Goal: Check status: Check status

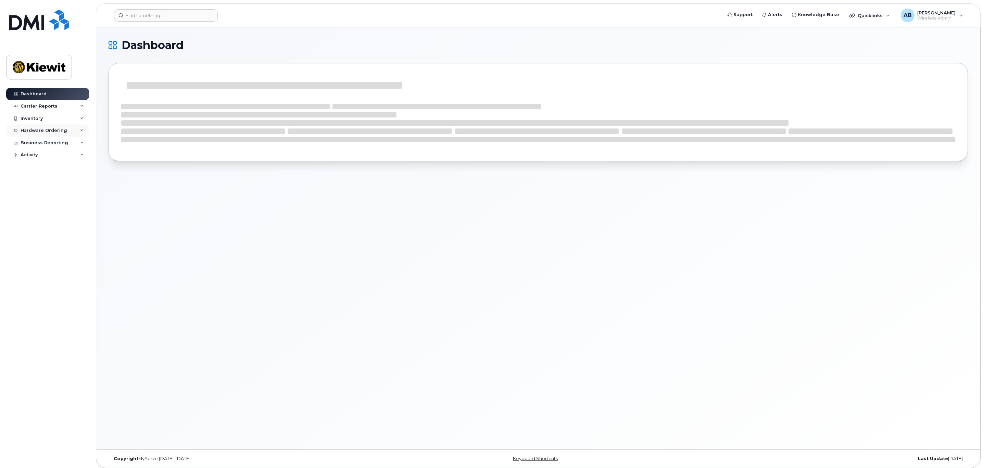
click at [69, 129] on div "Hardware Ordering" at bounding box center [47, 130] width 83 height 12
click at [35, 151] on link "Orders" at bounding box center [53, 156] width 71 height 13
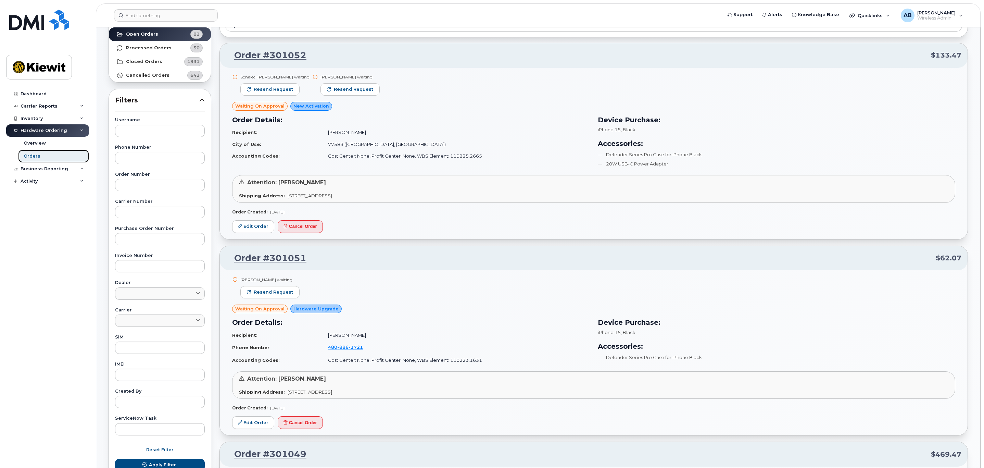
scroll to position [103, 0]
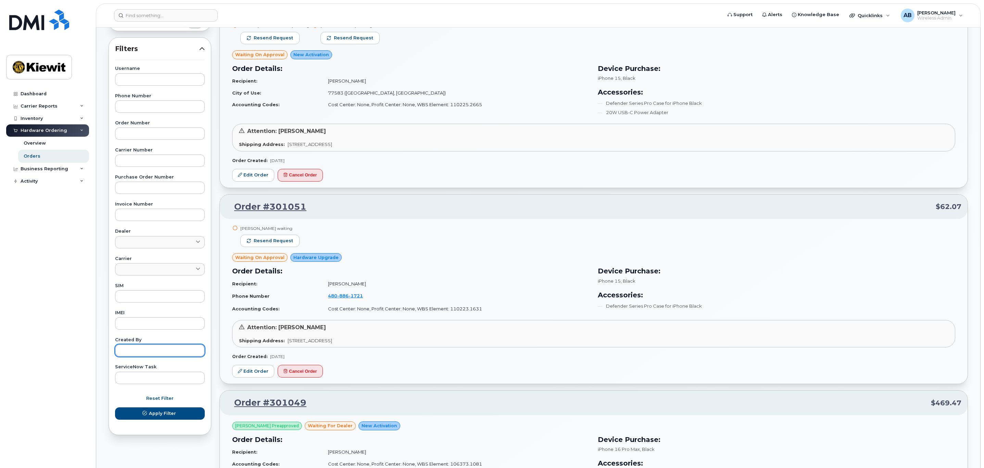
click at [164, 353] on input "text" at bounding box center [160, 350] width 90 height 12
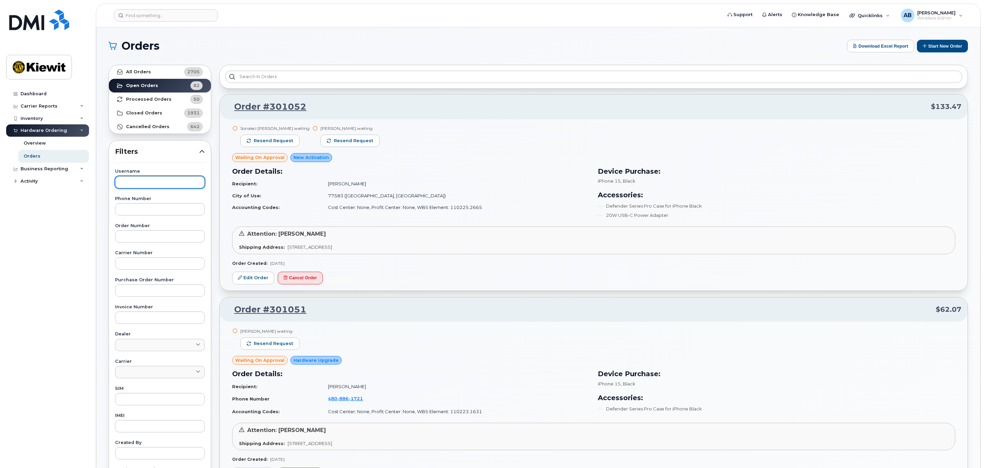
click at [163, 181] on input "text" at bounding box center [160, 182] width 90 height 12
click at [158, 180] on input "text" at bounding box center [160, 182] width 90 height 12
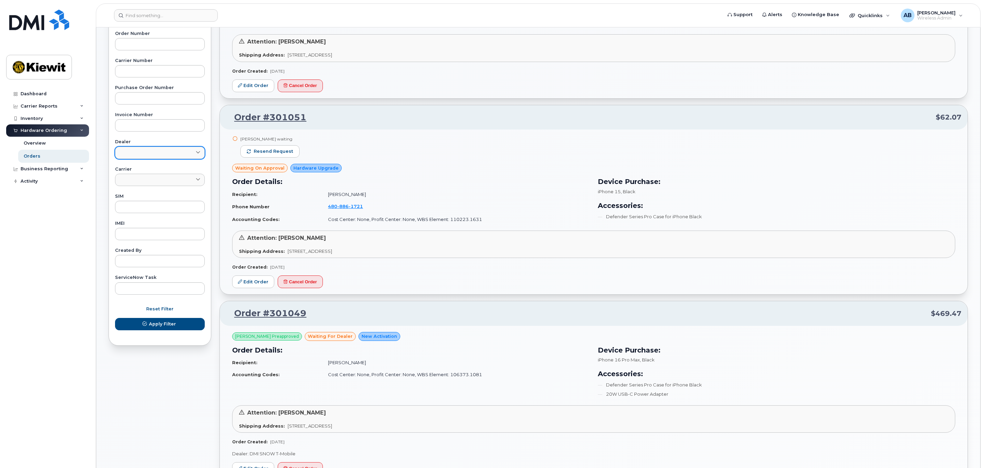
scroll to position [154, 0]
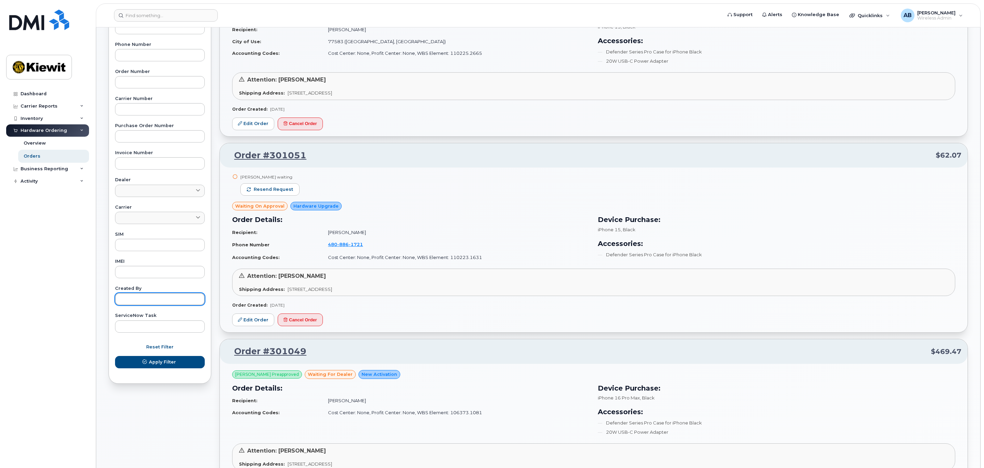
click at [148, 298] on input "text" at bounding box center [160, 299] width 90 height 12
click at [115, 356] on button "Apply Filter" at bounding box center [160, 362] width 90 height 12
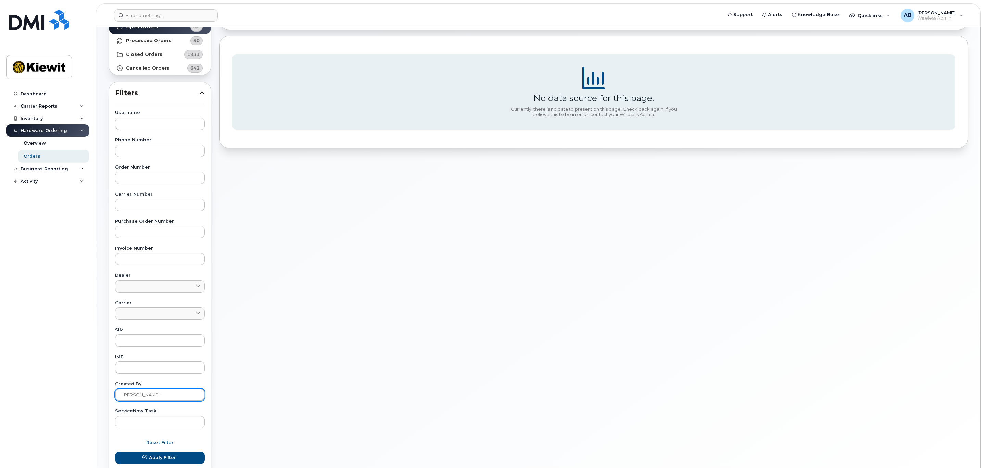
scroll to position [105, 0]
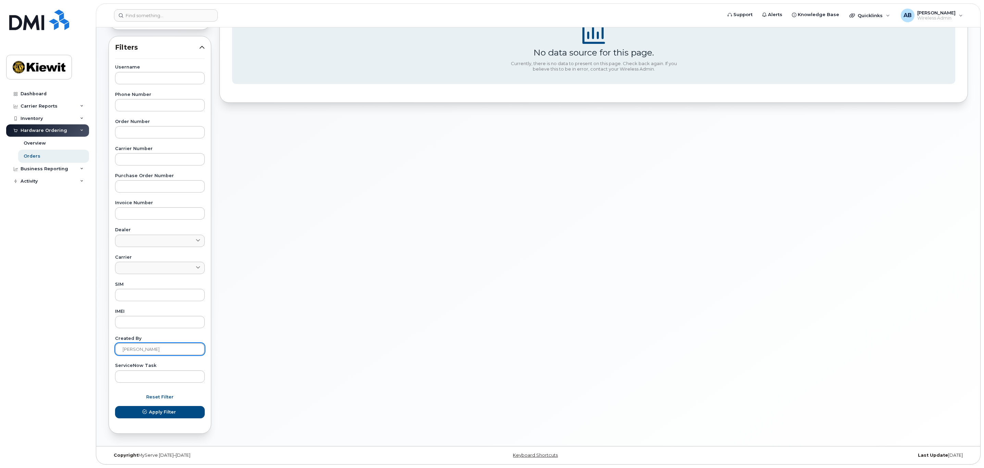
drag, startPoint x: 170, startPoint y: 351, endPoint x: 136, endPoint y: 351, distance: 34.2
click at [136, 351] on input "[PERSON_NAME]" at bounding box center [160, 349] width 90 height 12
click at [115, 406] on button "Apply Filter" at bounding box center [160, 412] width 90 height 12
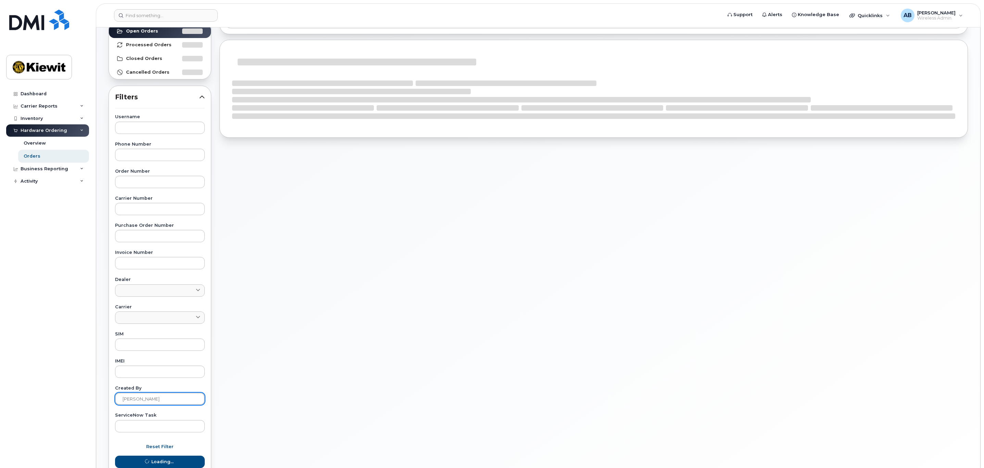
scroll to position [0, 0]
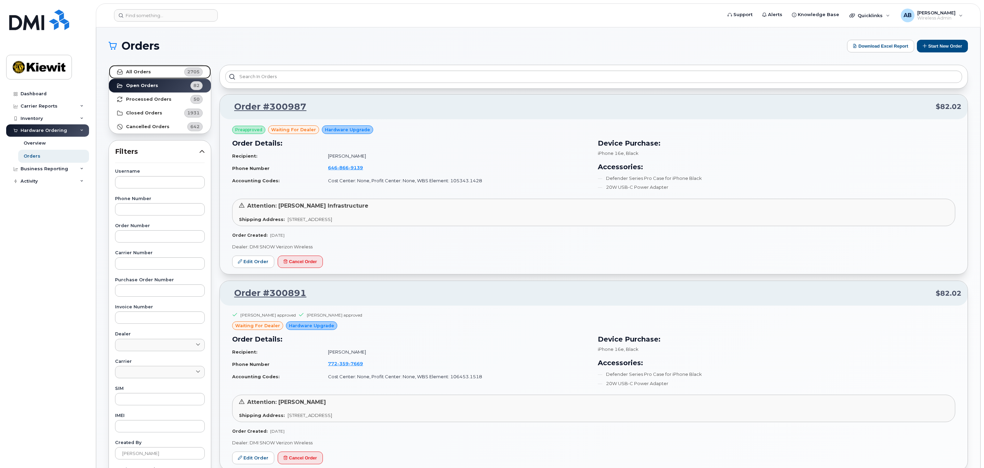
click at [143, 75] on link "All Orders 2705" at bounding box center [160, 72] width 102 height 14
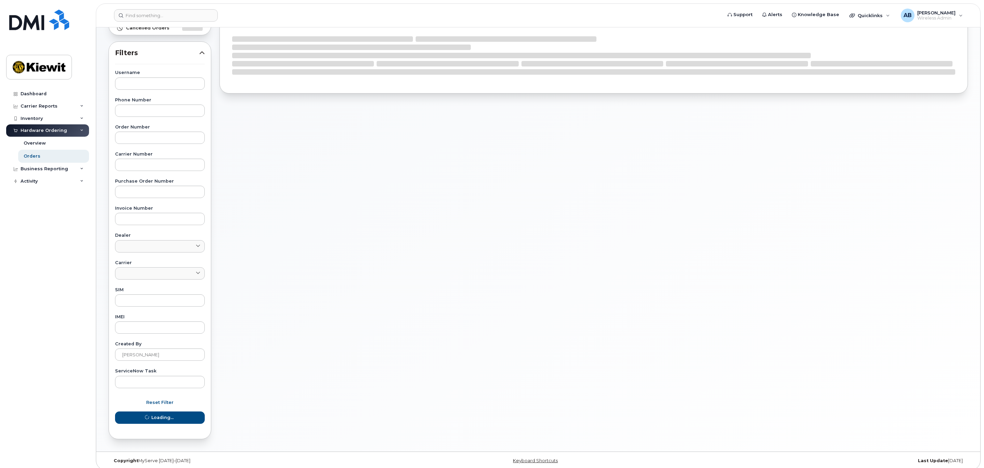
scroll to position [105, 0]
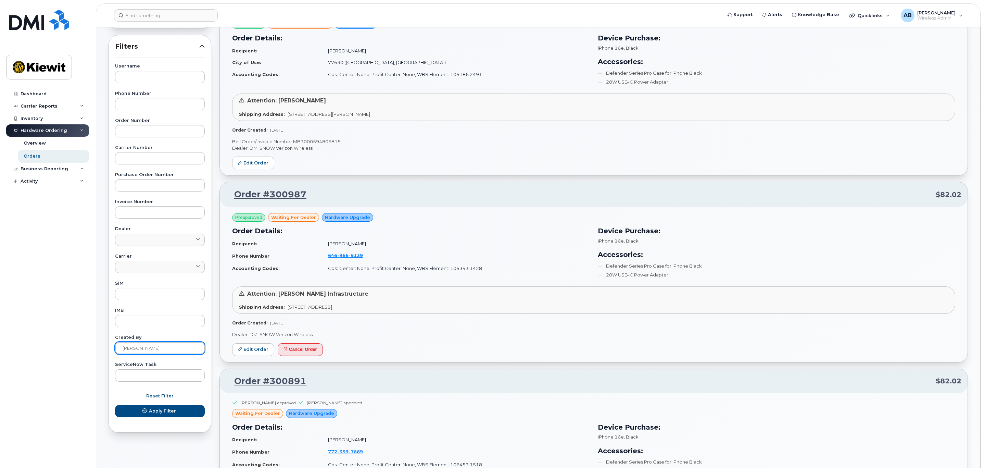
click at [167, 351] on input "[PERSON_NAME]" at bounding box center [160, 348] width 90 height 12
type input "[PERSON_NAME]"
click at [115, 405] on button "Apply Filter" at bounding box center [160, 411] width 90 height 12
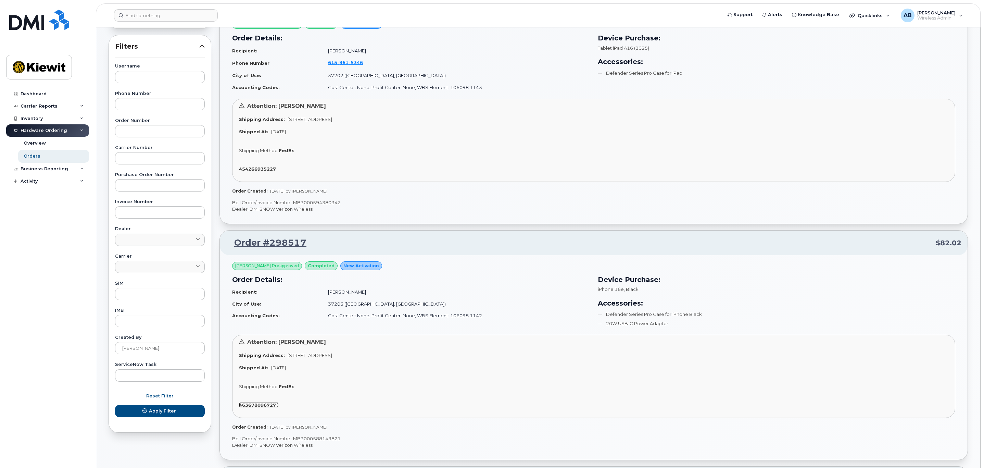
drag, startPoint x: 262, startPoint y: 407, endPoint x: 247, endPoint y: 405, distance: 15.2
click at [247, 405] on strong "463678096727" at bounding box center [257, 404] width 37 height 5
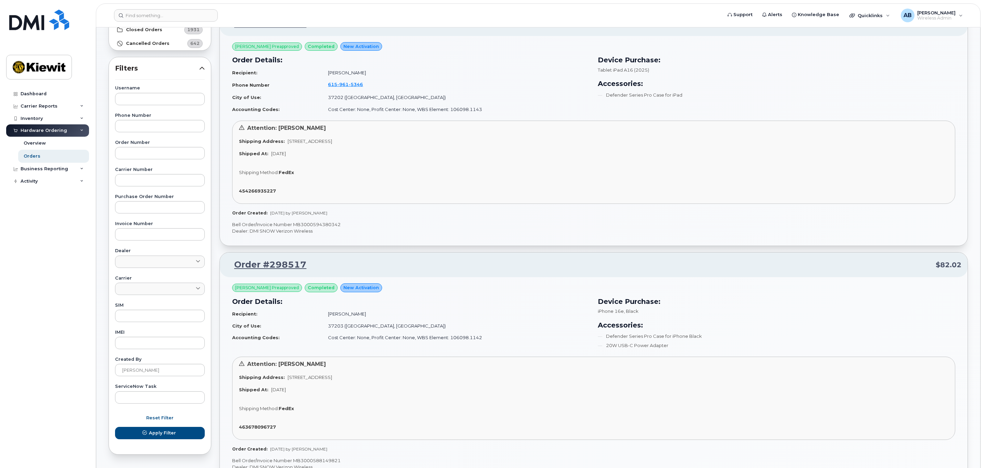
scroll to position [0, 0]
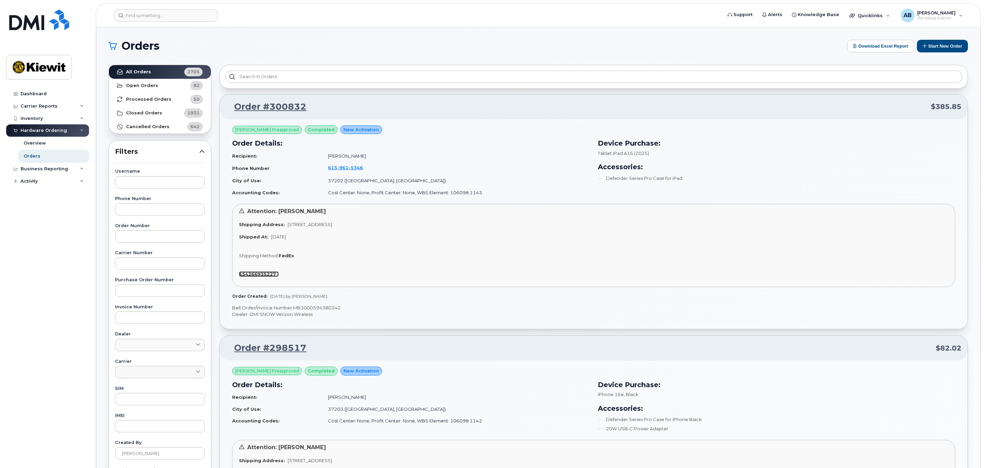
click at [266, 274] on strong "454266935227" at bounding box center [257, 273] width 37 height 5
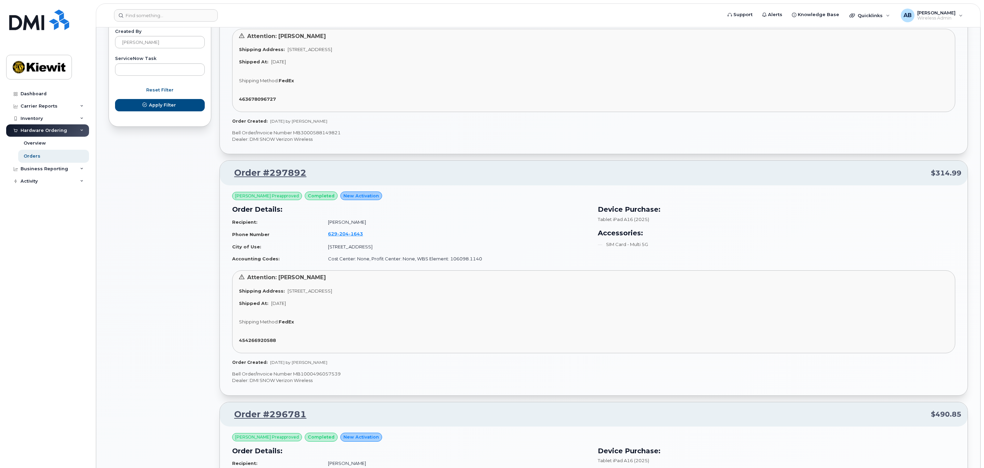
scroll to position [462, 0]
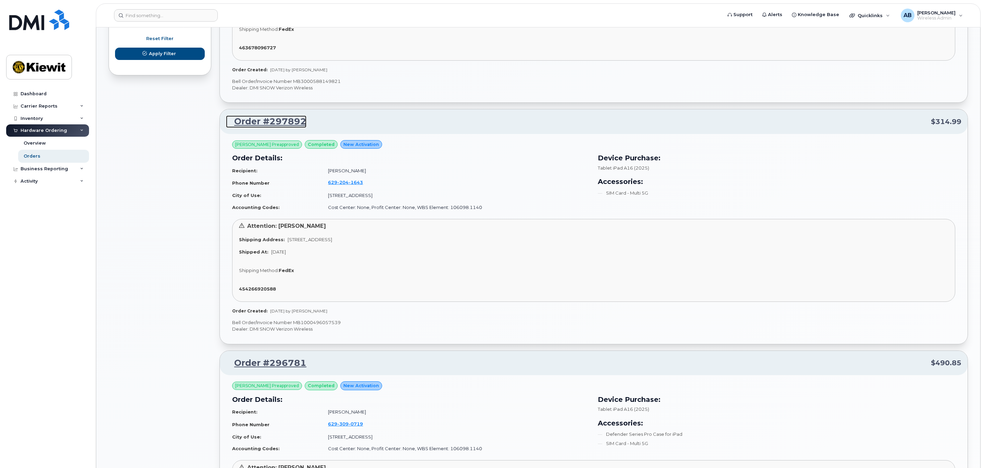
click at [249, 123] on link "Order #297892" at bounding box center [266, 121] width 80 height 12
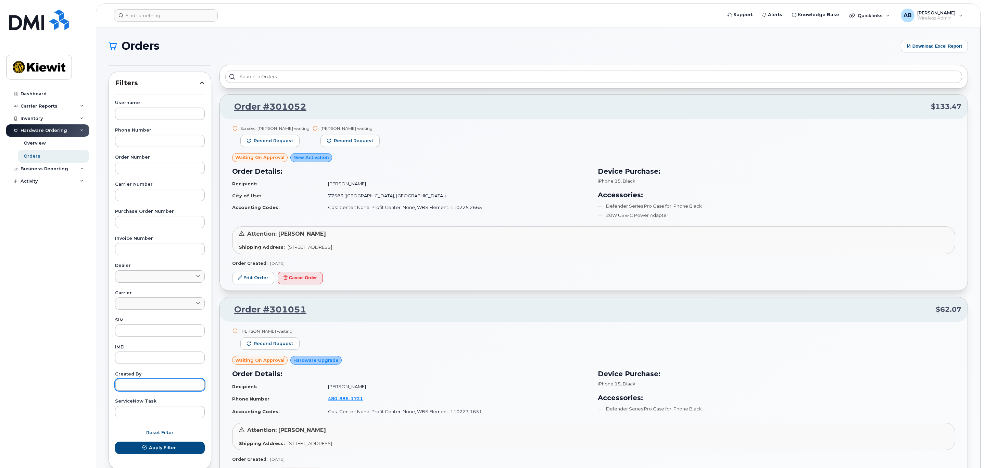
click at [139, 382] on input "text" at bounding box center [160, 384] width 90 height 12
type input "[PERSON_NAME]"
click at [115, 441] on button "Apply Filter" at bounding box center [160, 447] width 90 height 12
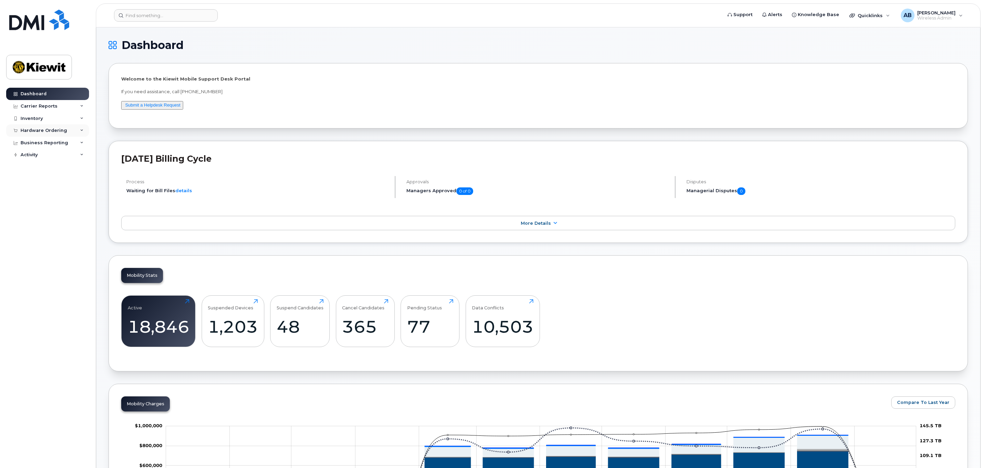
click at [77, 132] on div "Hardware Ordering" at bounding box center [47, 130] width 83 height 12
click at [46, 142] on link "Overview" at bounding box center [53, 143] width 71 height 13
click at [41, 156] on link "Orders" at bounding box center [53, 156] width 71 height 13
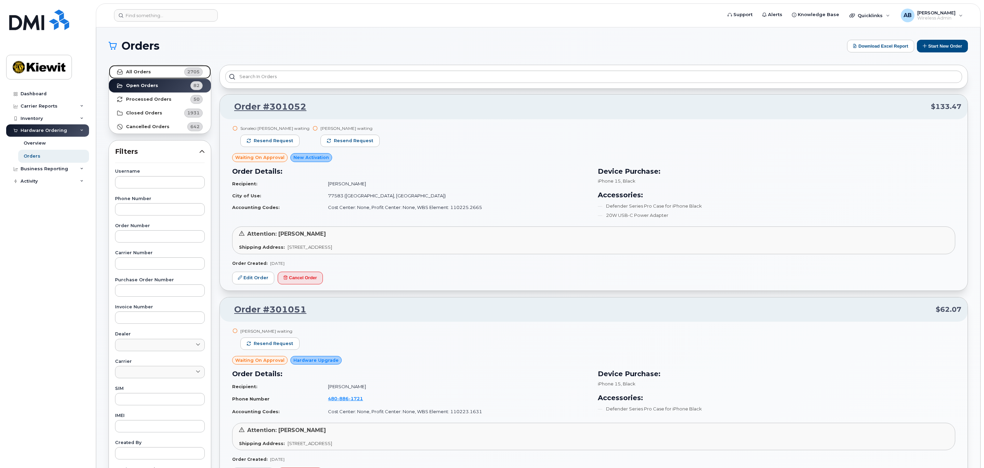
click at [151, 71] on link "All Orders 2705" at bounding box center [160, 72] width 102 height 14
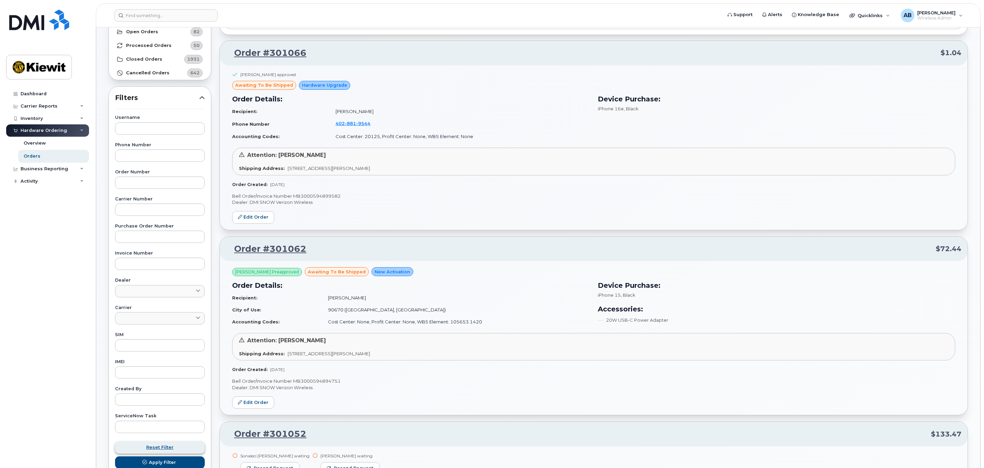
scroll to position [103, 0]
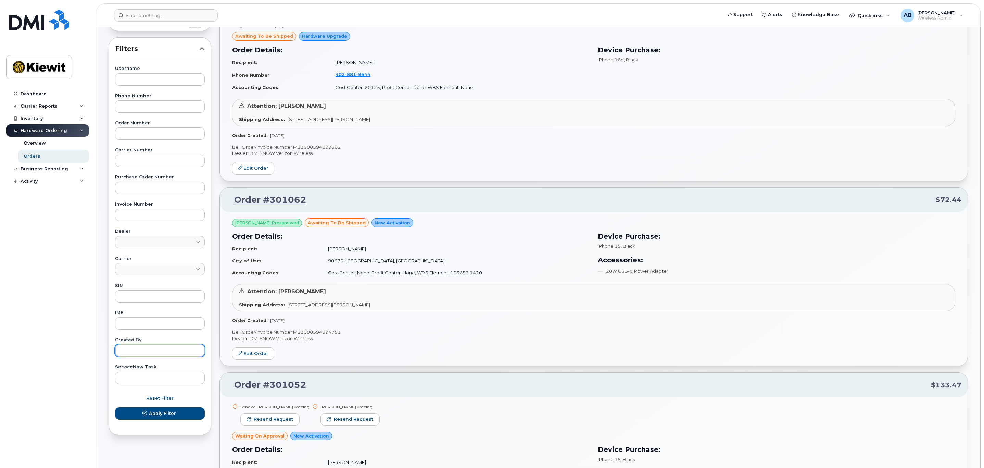
click at [146, 351] on input "text" at bounding box center [160, 350] width 90 height 12
type input "[PERSON_NAME]"
click at [115, 407] on button "Apply Filter" at bounding box center [160, 413] width 90 height 12
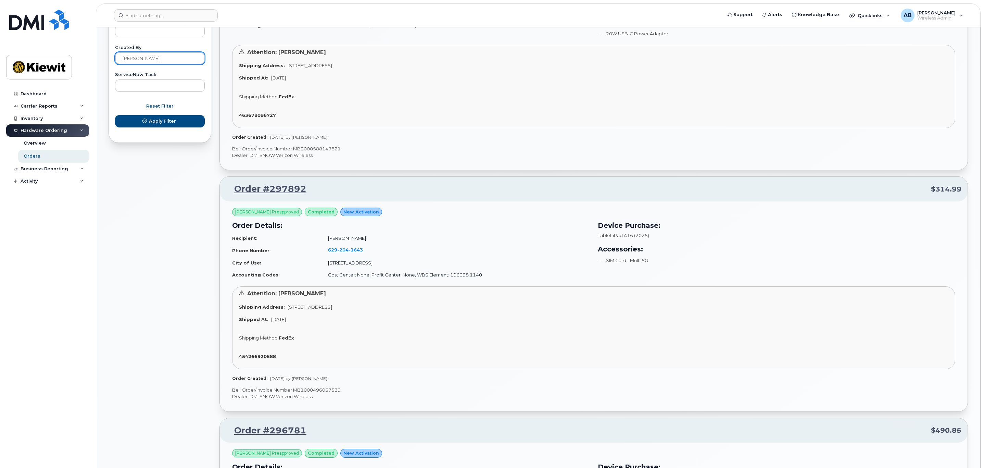
scroll to position [411, 0]
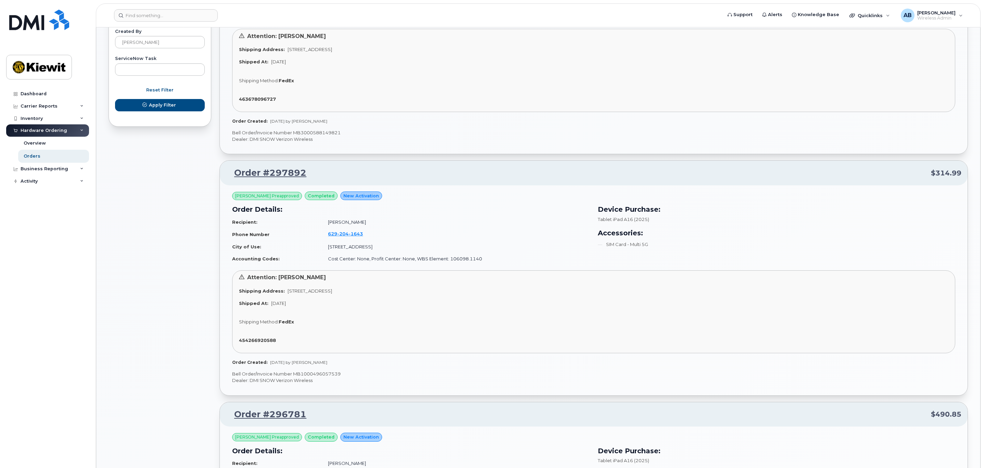
click at [258, 339] on div "454266920588" at bounding box center [593, 340] width 709 height 7
click at [260, 342] on strong "454266920588" at bounding box center [257, 339] width 37 height 5
